Goal: Find specific page/section: Find specific page/section

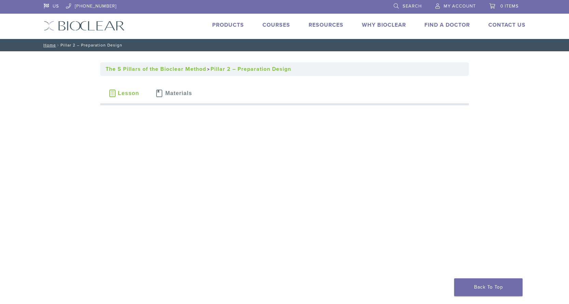
scroll to position [68, 0]
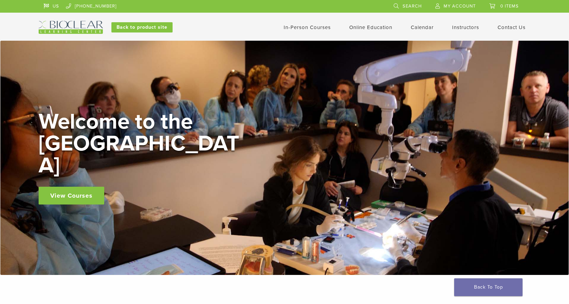
click at [506, 26] on link "Contact Us" at bounding box center [512, 27] width 28 height 6
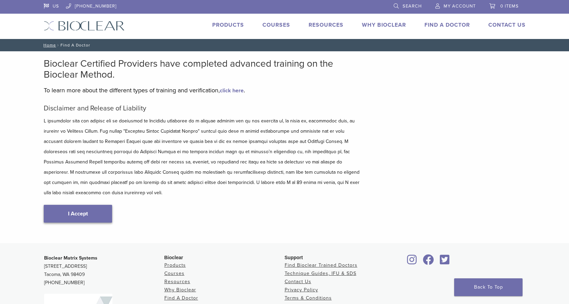
click at [100, 205] on link "I Accept" at bounding box center [78, 214] width 68 height 18
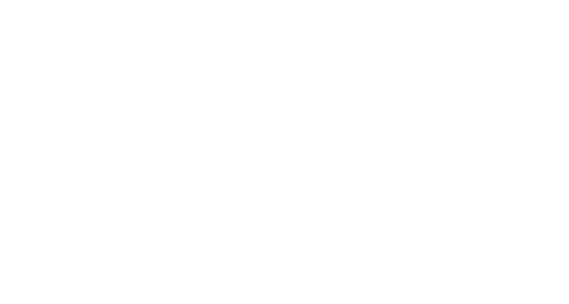
scroll to position [68, 0]
